Goal: Transaction & Acquisition: Purchase product/service

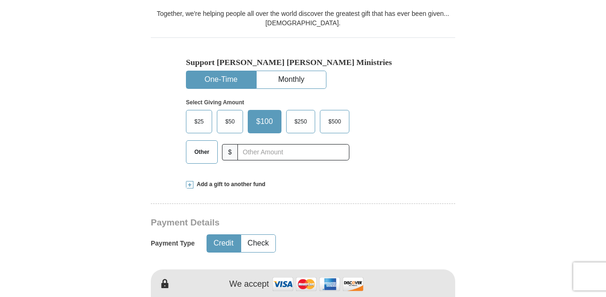
click at [207, 152] on span "Other" at bounding box center [202, 152] width 24 height 14
click at [0, 0] on input "Other" at bounding box center [0, 0] width 0 height 0
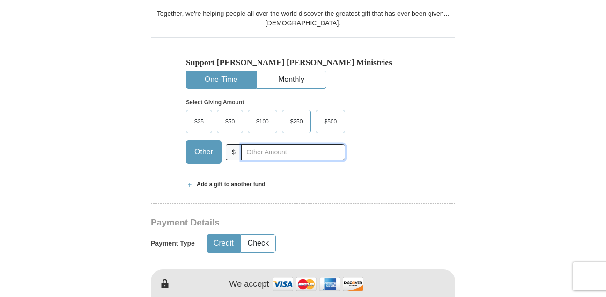
click at [254, 151] on input "text" at bounding box center [293, 152] width 104 height 16
type input "15.00"
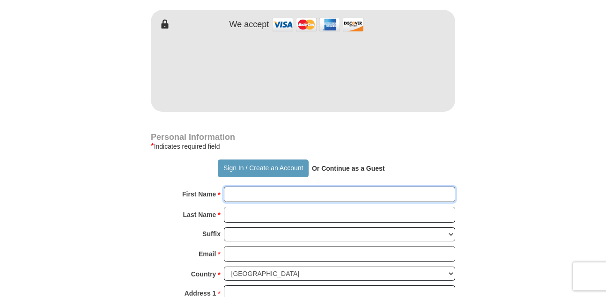
click at [260, 195] on input "First Name *" at bounding box center [339, 195] width 231 height 16
type input "[PERSON_NAME]"
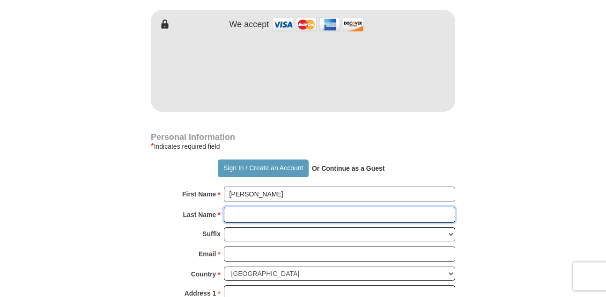
type input "[PERSON_NAME]"
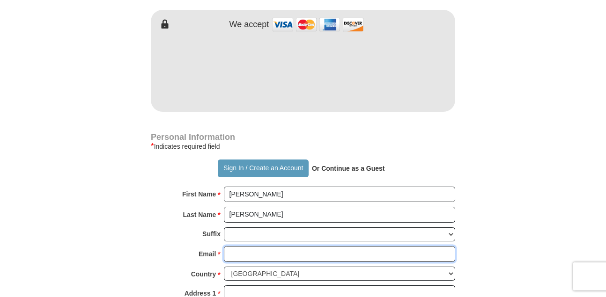
type input "[EMAIL_ADDRESS][DOMAIN_NAME]"
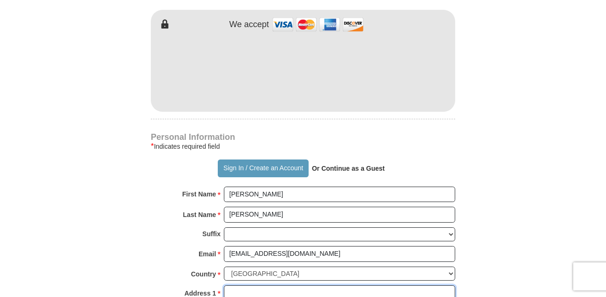
type input "[STREET_ADDRESS]"
type input "[GEOGRAPHIC_DATA]"
type input "76105"
type input "8175341558"
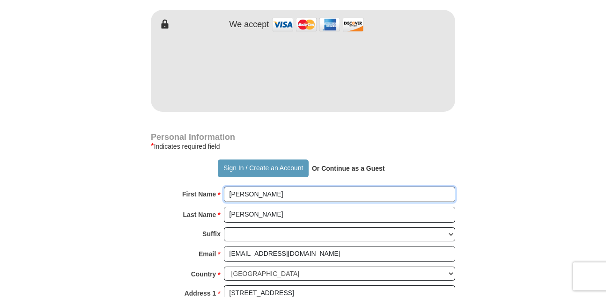
scroll to position [780, 0]
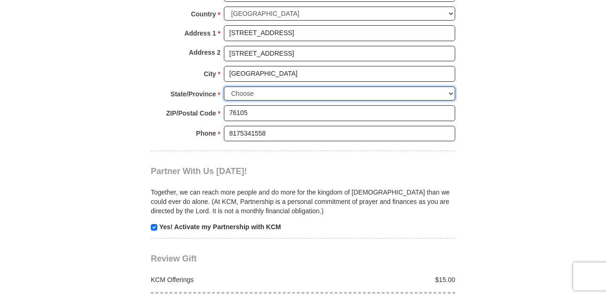
click at [383, 94] on select "Choose [US_STATE] [US_STATE] [US_STATE] [US_STATE] [US_STATE] Armed Forces Amer…" at bounding box center [339, 94] width 231 height 15
click at [224, 87] on select "Choose [US_STATE] [US_STATE] [US_STATE] [US_STATE] [US_STATE] Armed Forces Amer…" at bounding box center [339, 94] width 231 height 15
click at [451, 96] on select "Choose [US_STATE] [US_STATE] [US_STATE] [US_STATE] [US_STATE] Armed Forces Amer…" at bounding box center [339, 94] width 231 height 15
select select "[GEOGRAPHIC_DATA]"
click at [224, 87] on select "Choose [US_STATE] [US_STATE] [US_STATE] [US_STATE] [US_STATE] Armed Forces Amer…" at bounding box center [339, 94] width 231 height 15
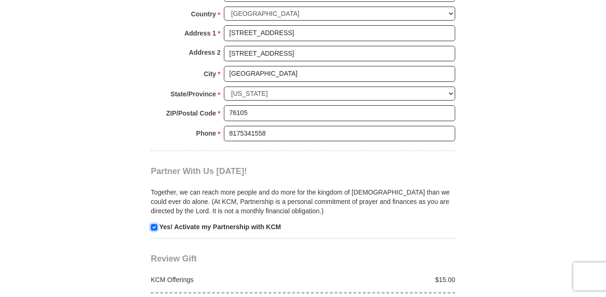
click at [154, 229] on input "checkbox" at bounding box center [154, 227] width 7 height 7
checkbox input "false"
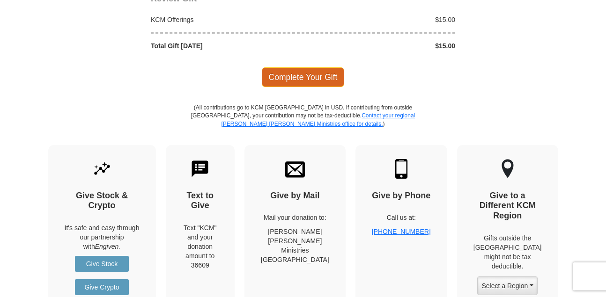
click at [339, 75] on span "Complete Your Gift" at bounding box center [303, 77] width 83 height 20
